Goal: Find specific page/section: Find specific page/section

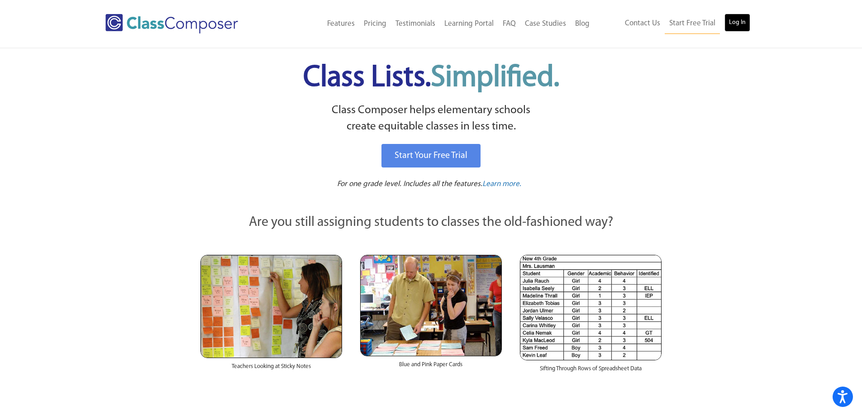
click at [744, 24] on link "Log In" at bounding box center [737, 23] width 26 height 18
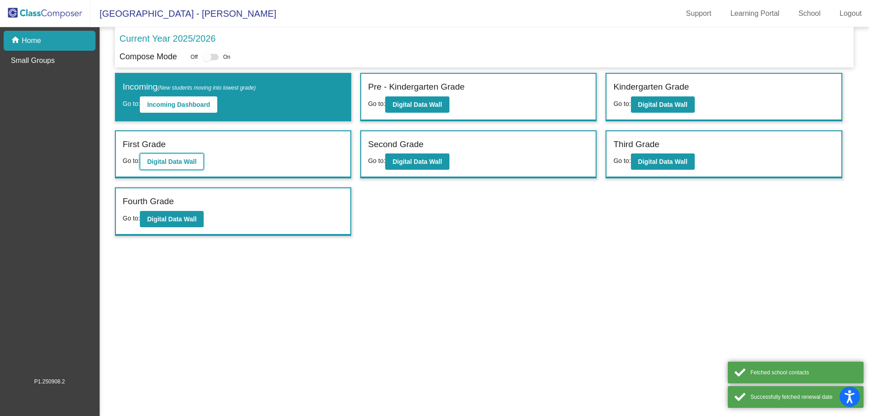
click at [187, 163] on b "Digital Data Wall" at bounding box center [171, 161] width 49 height 7
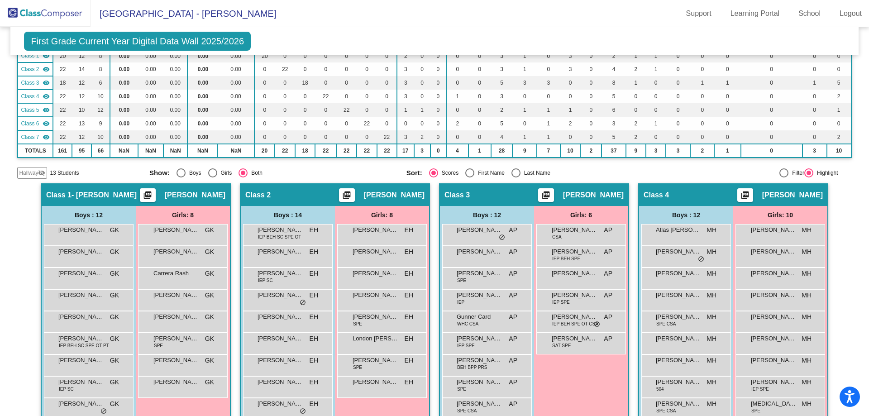
scroll to position [90, 0]
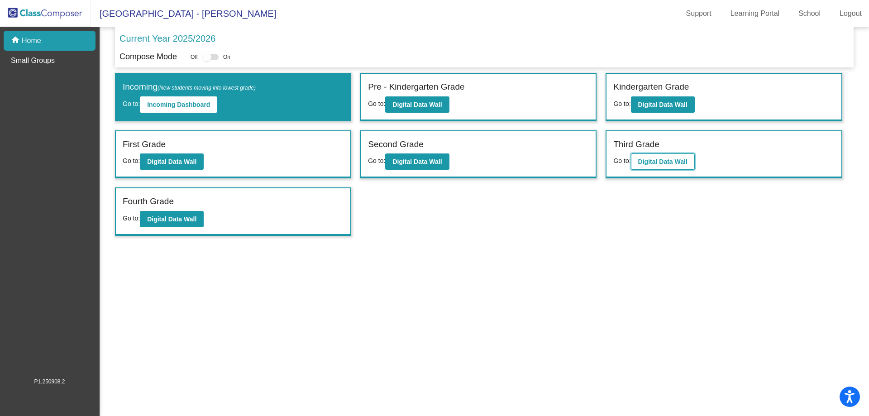
click at [664, 156] on button "Digital Data Wall" at bounding box center [663, 161] width 64 height 16
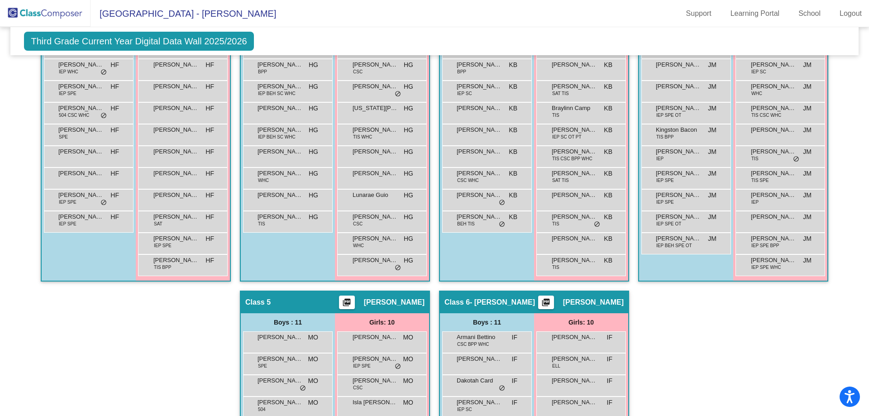
scroll to position [271, 0]
